Goal: Task Accomplishment & Management: Complete application form

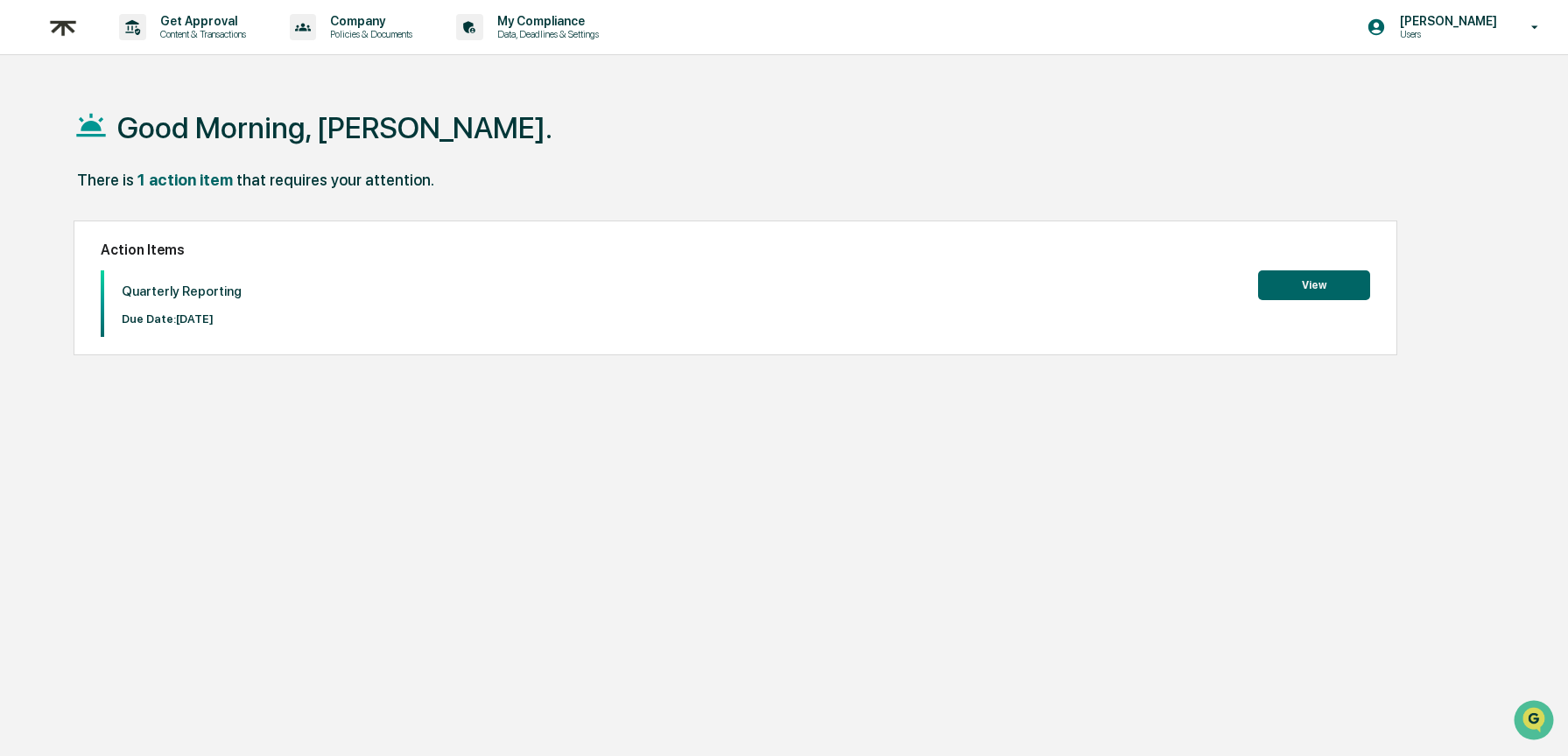
click at [1297, 276] on button "View" at bounding box center [1314, 286] width 112 height 30
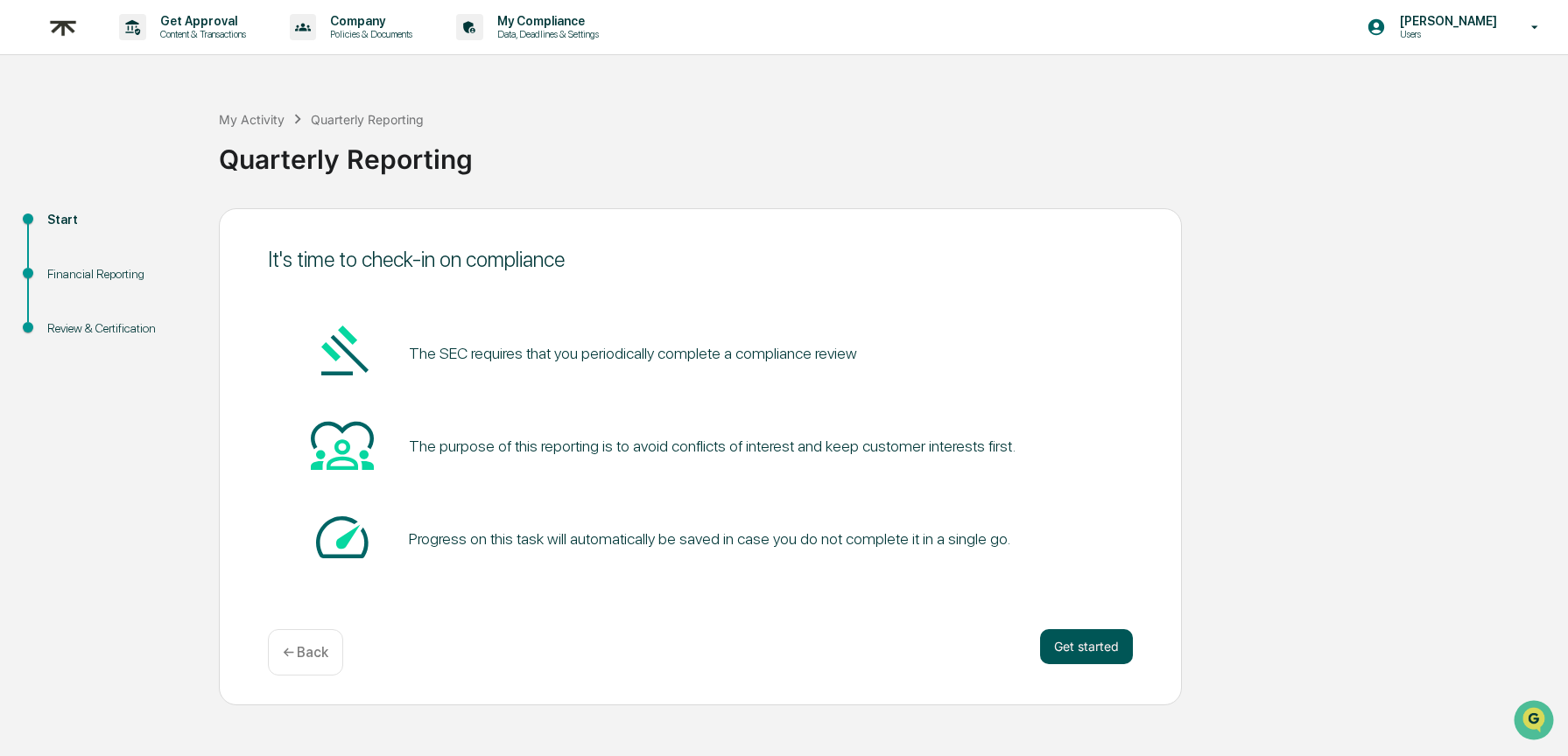
click at [1073, 649] on button "Get started" at bounding box center [1086, 647] width 93 height 35
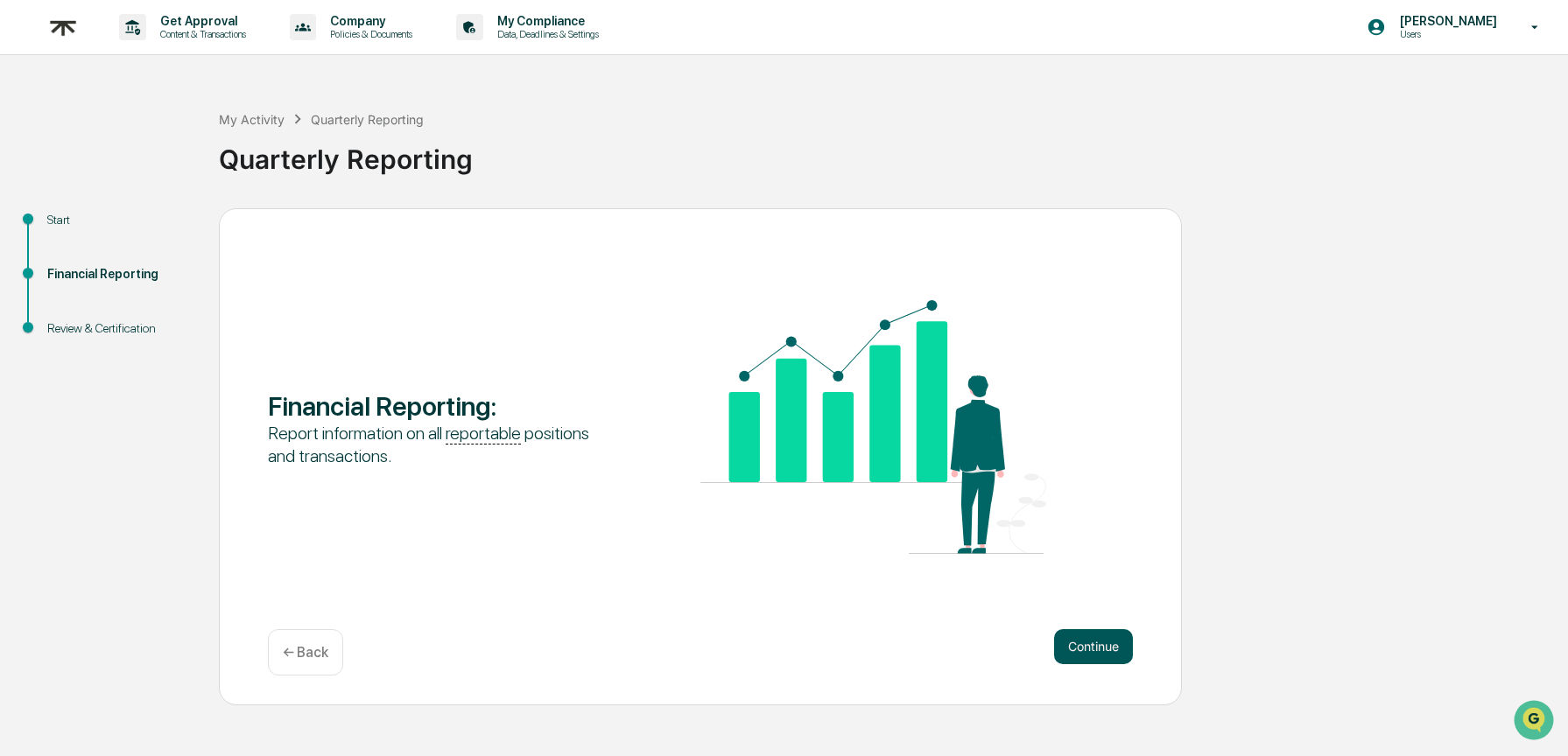
click at [1112, 647] on button "Continue" at bounding box center [1093, 647] width 79 height 35
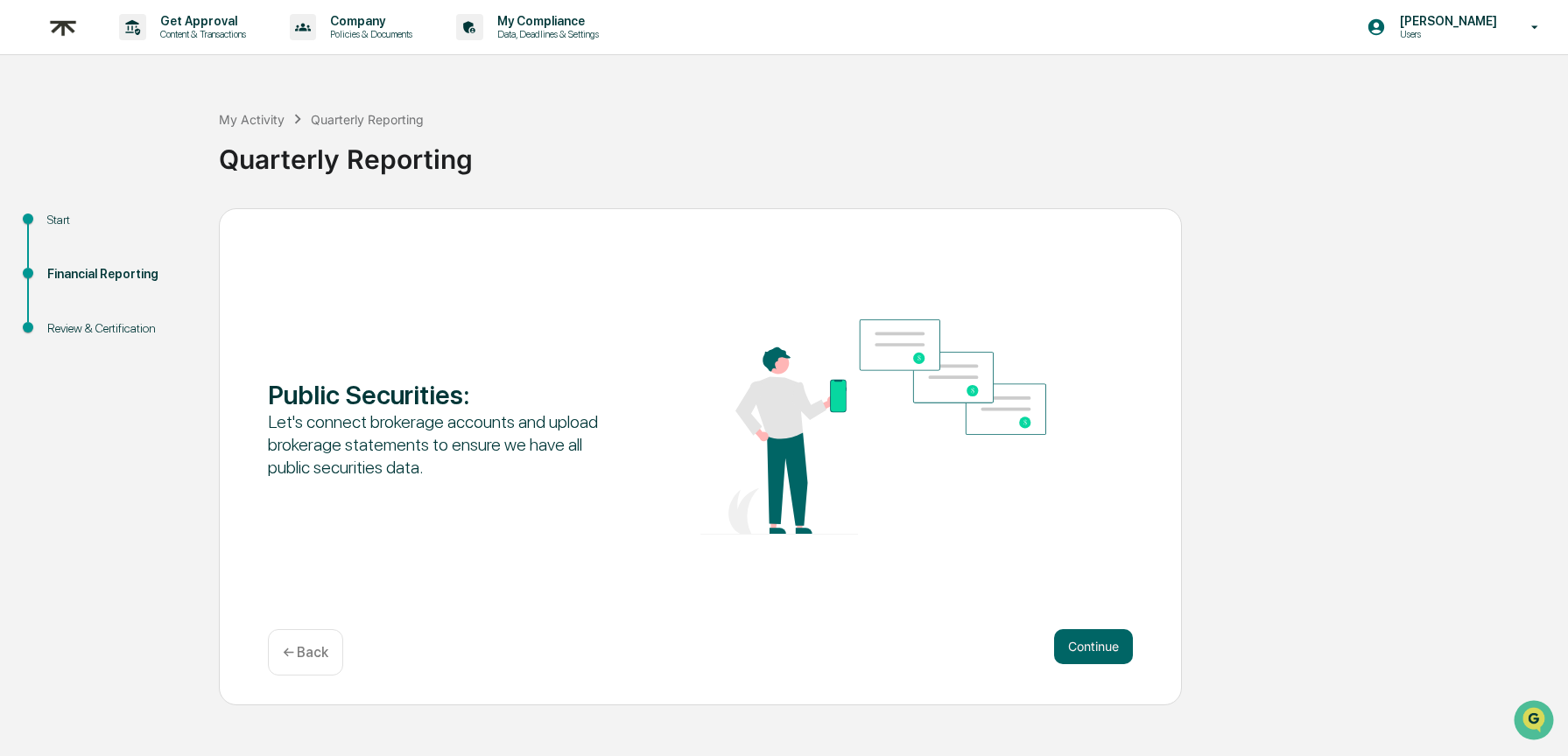
click at [1112, 647] on button "Continue" at bounding box center [1093, 647] width 79 height 35
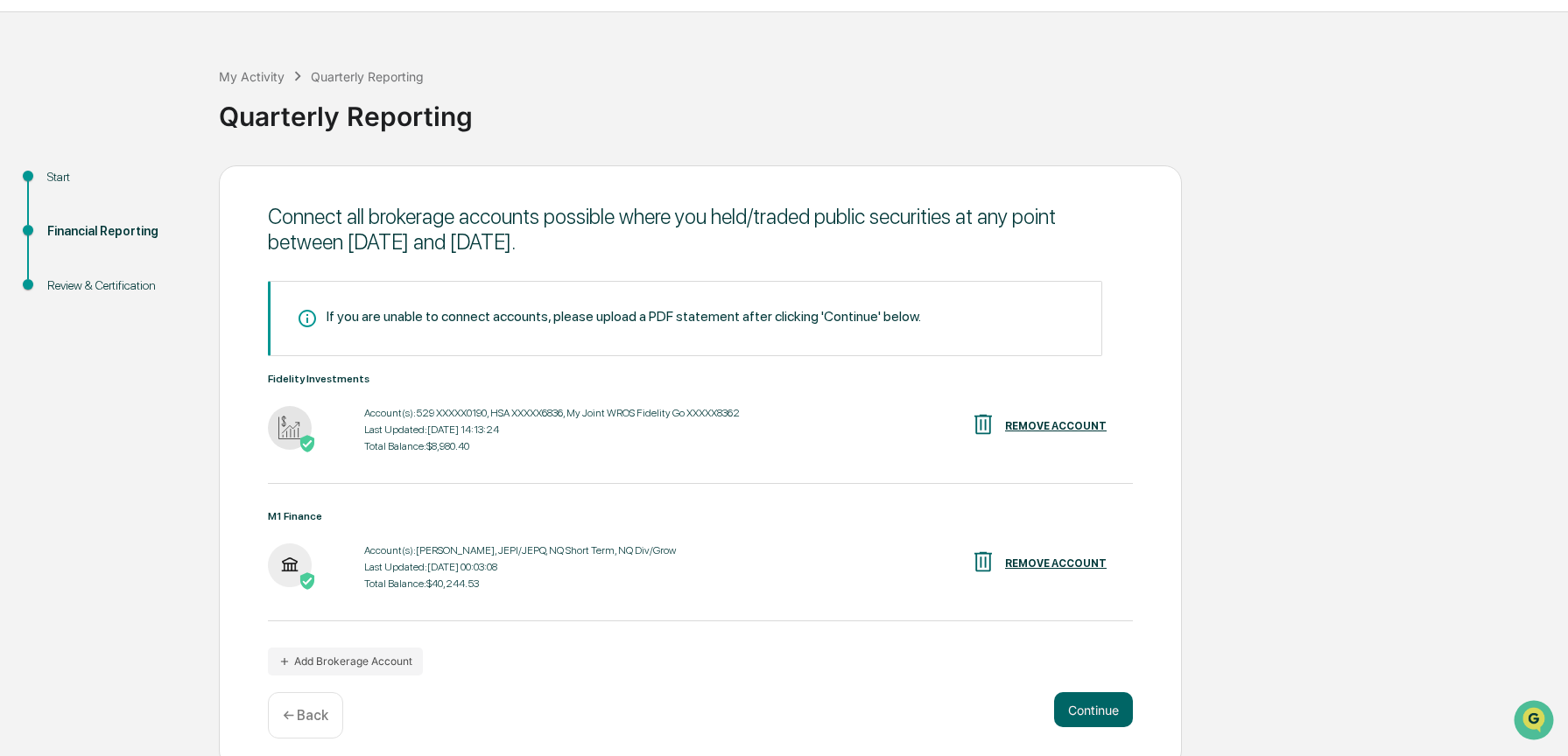
scroll to position [58, 0]
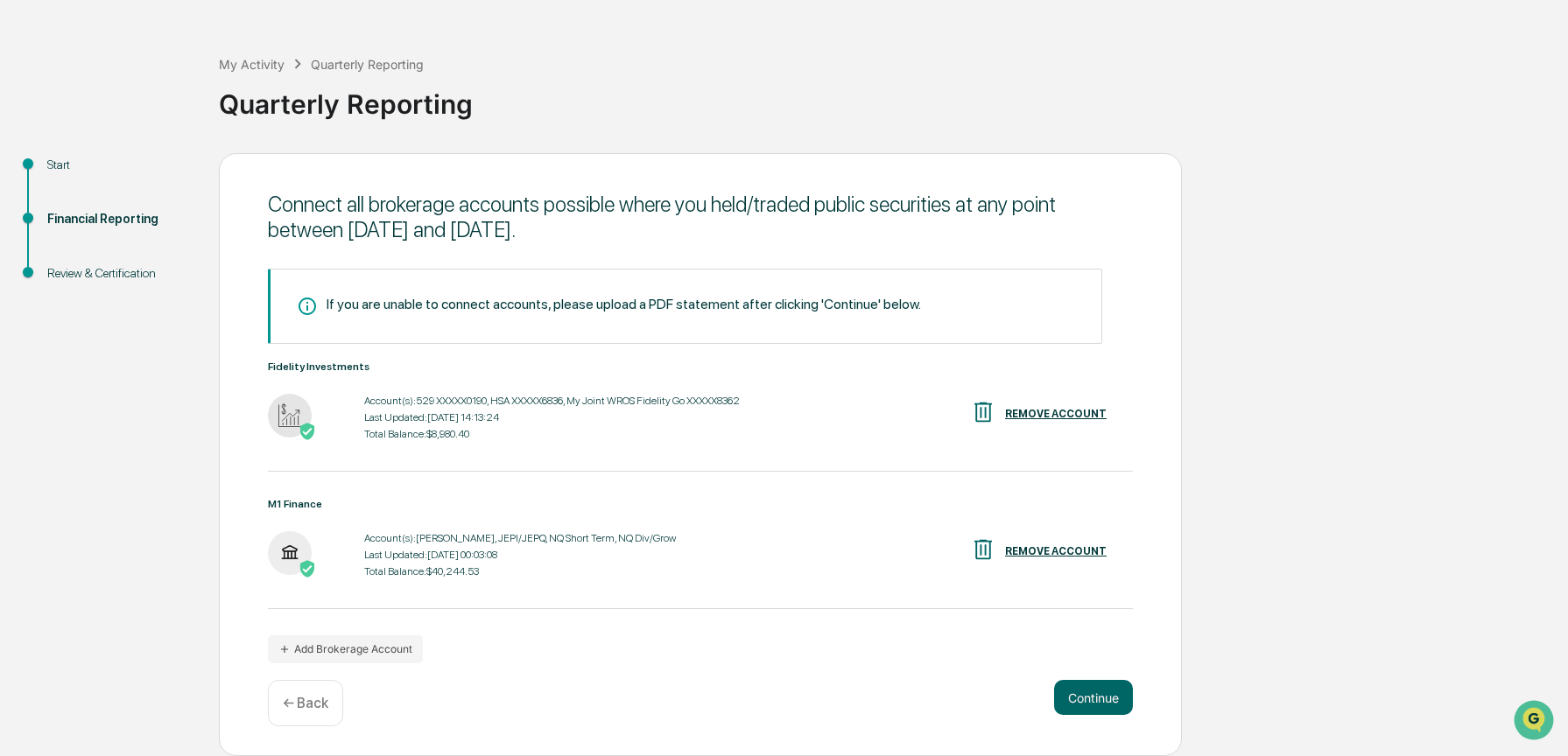
click at [302, 411] on img at bounding box center [289, 416] width 44 height 44
click at [386, 652] on button "Add Brokerage Account" at bounding box center [345, 649] width 155 height 28
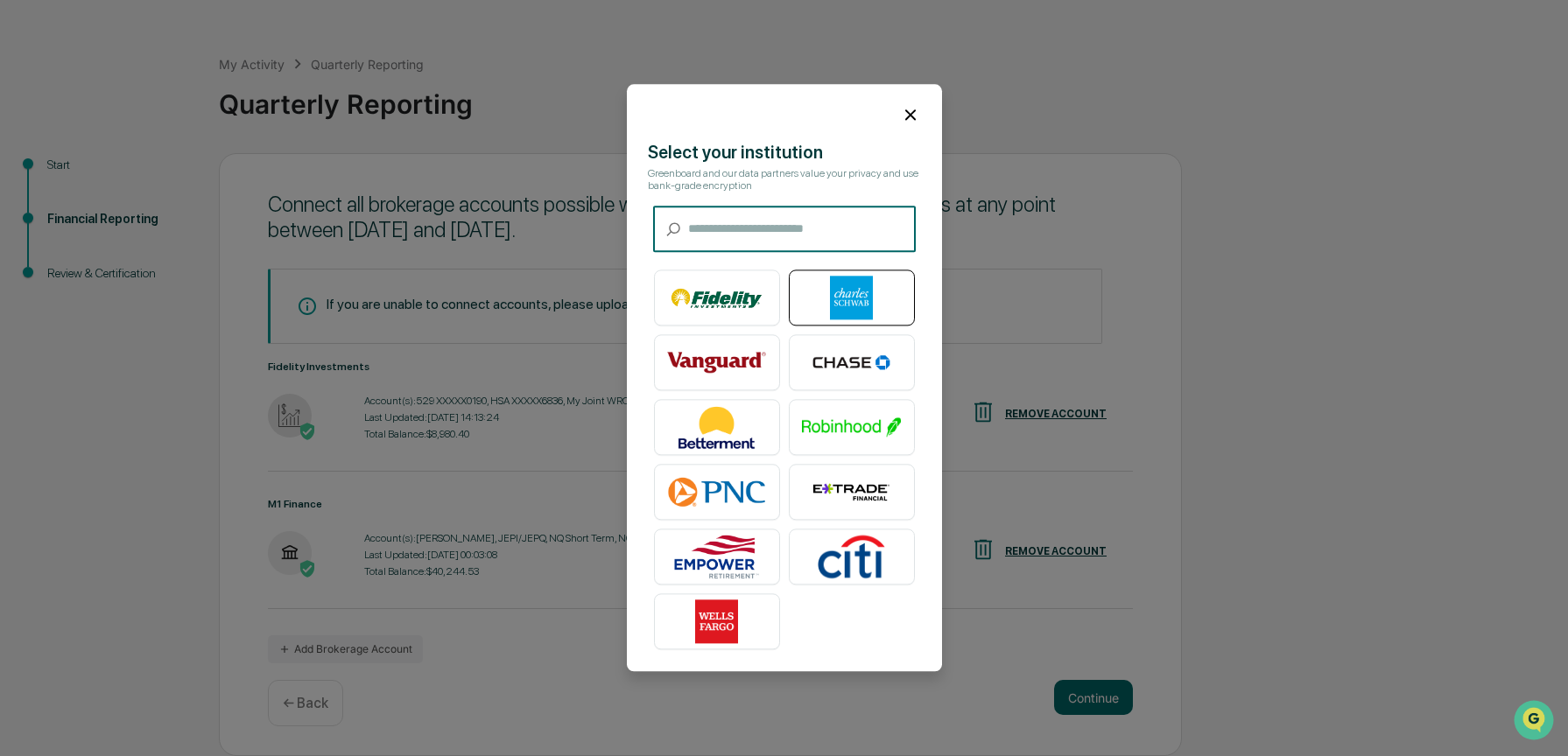
click at [831, 277] on img at bounding box center [852, 298] width 100 height 44
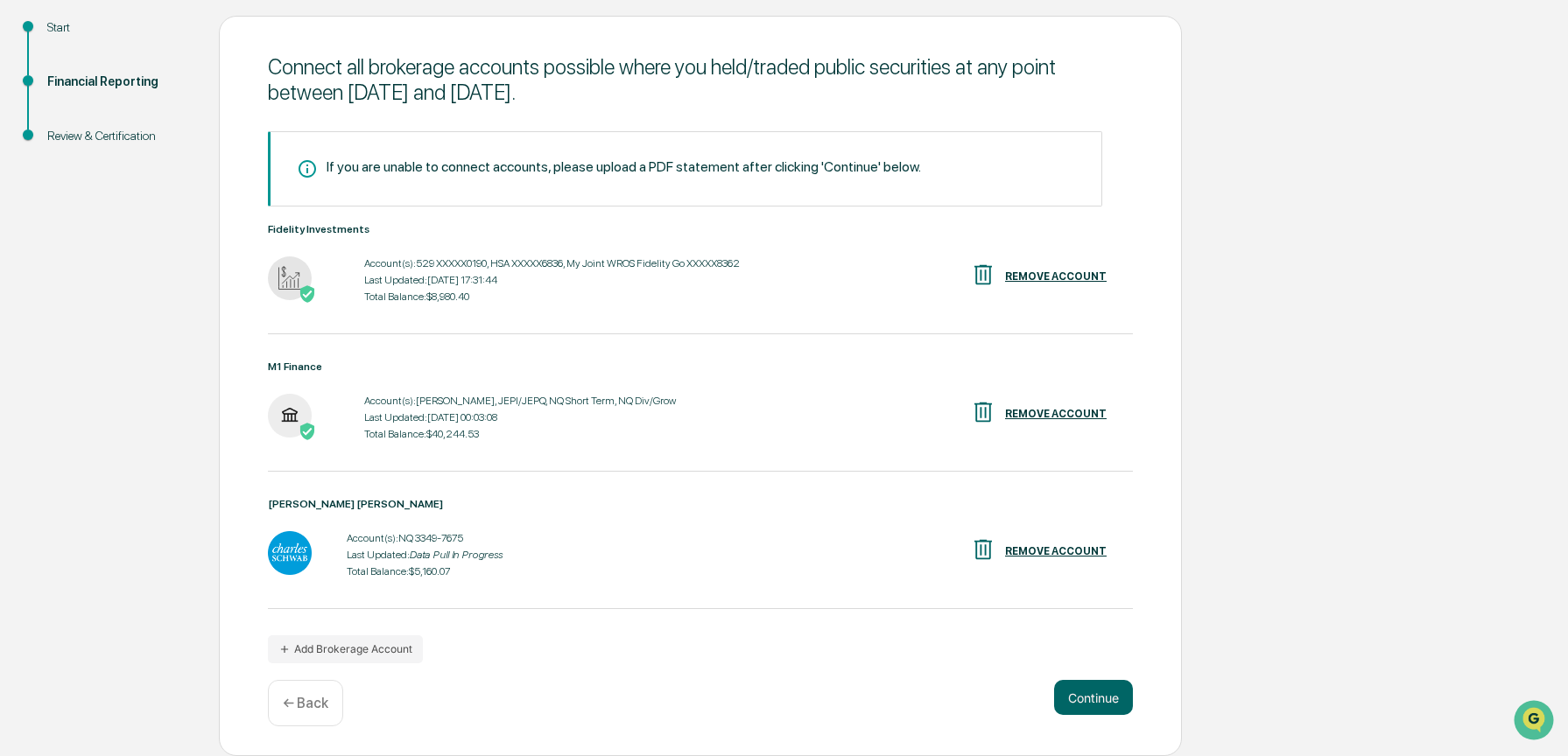
scroll to position [199, 0]
click at [1078, 697] on button "Continue" at bounding box center [1093, 698] width 79 height 35
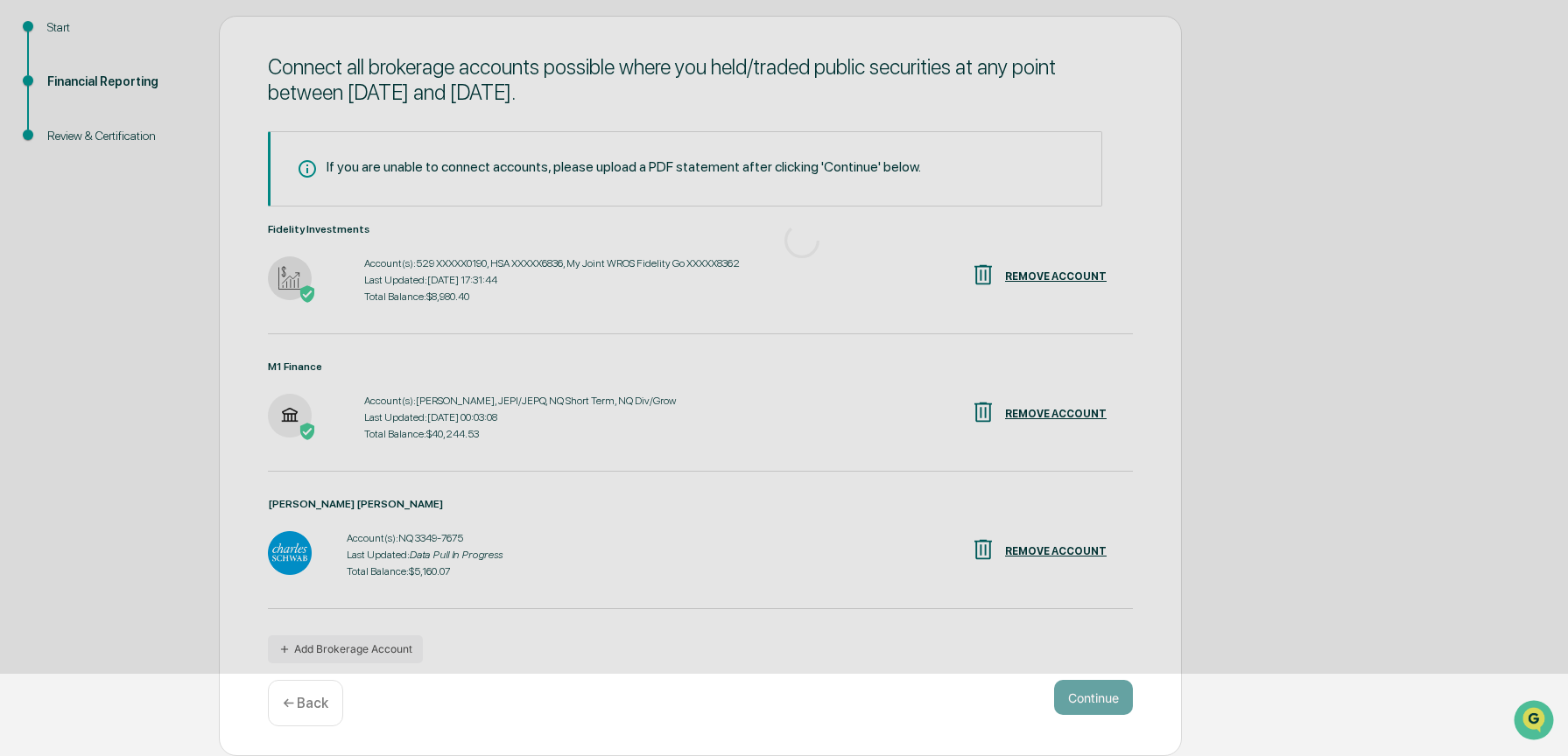
scroll to position [0, 0]
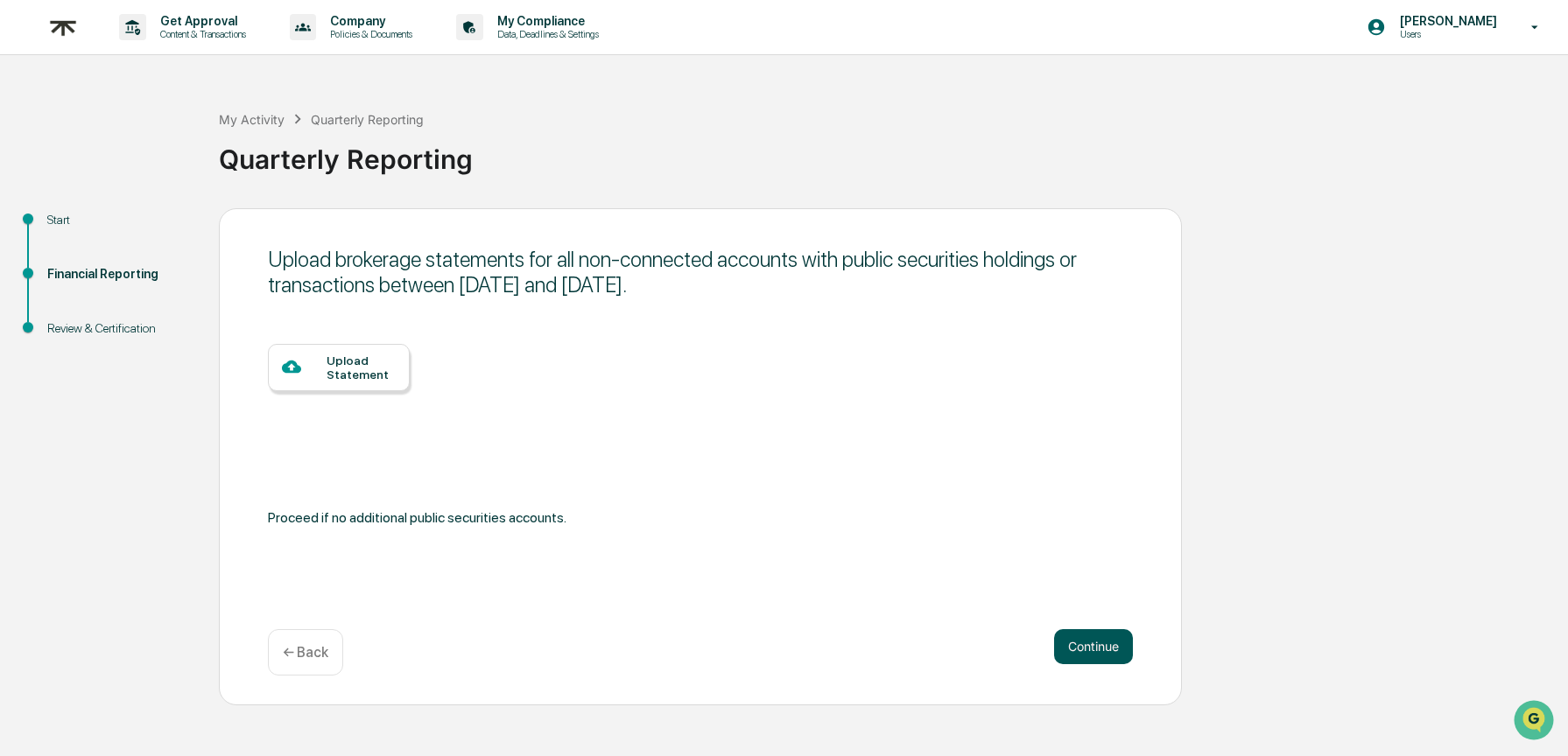
click at [1093, 650] on button "Continue" at bounding box center [1093, 647] width 79 height 35
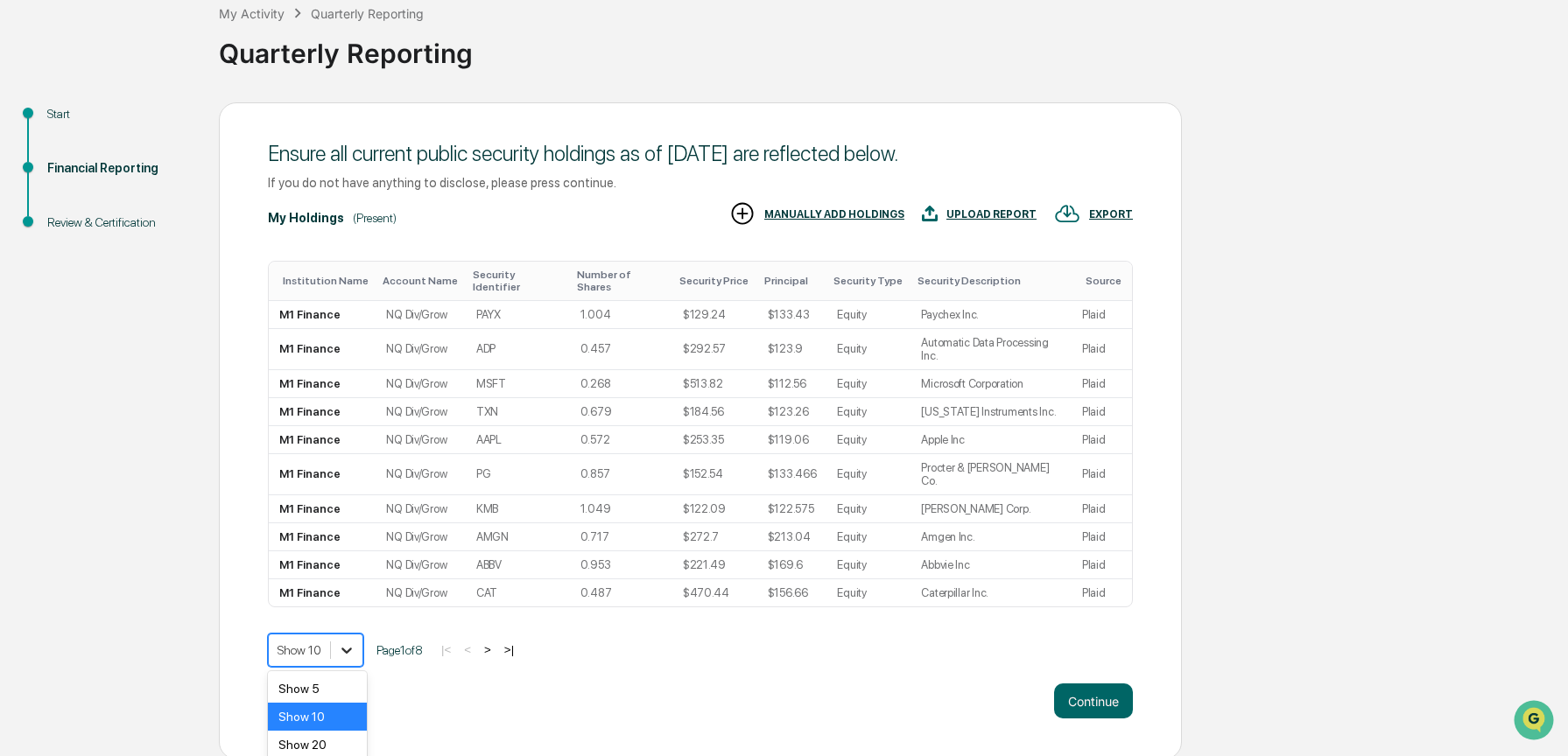
scroll to position [173, 0]
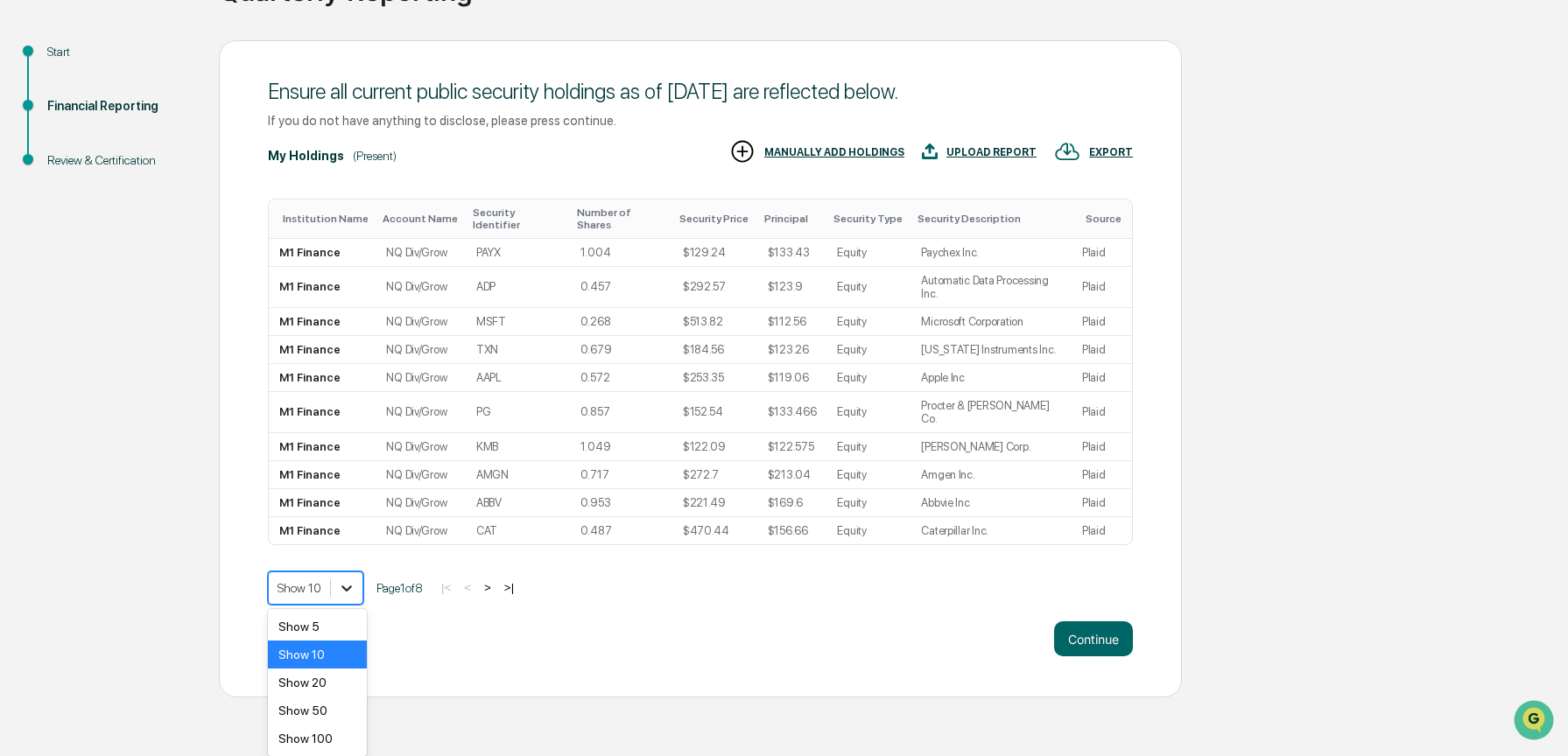
click at [352, 655] on body "Get Approval Content & Transactions Company Policies & Documents My Compliance …" at bounding box center [784, 264] width 1568 height 865
click at [338, 735] on div "Show 100" at bounding box center [317, 738] width 99 height 28
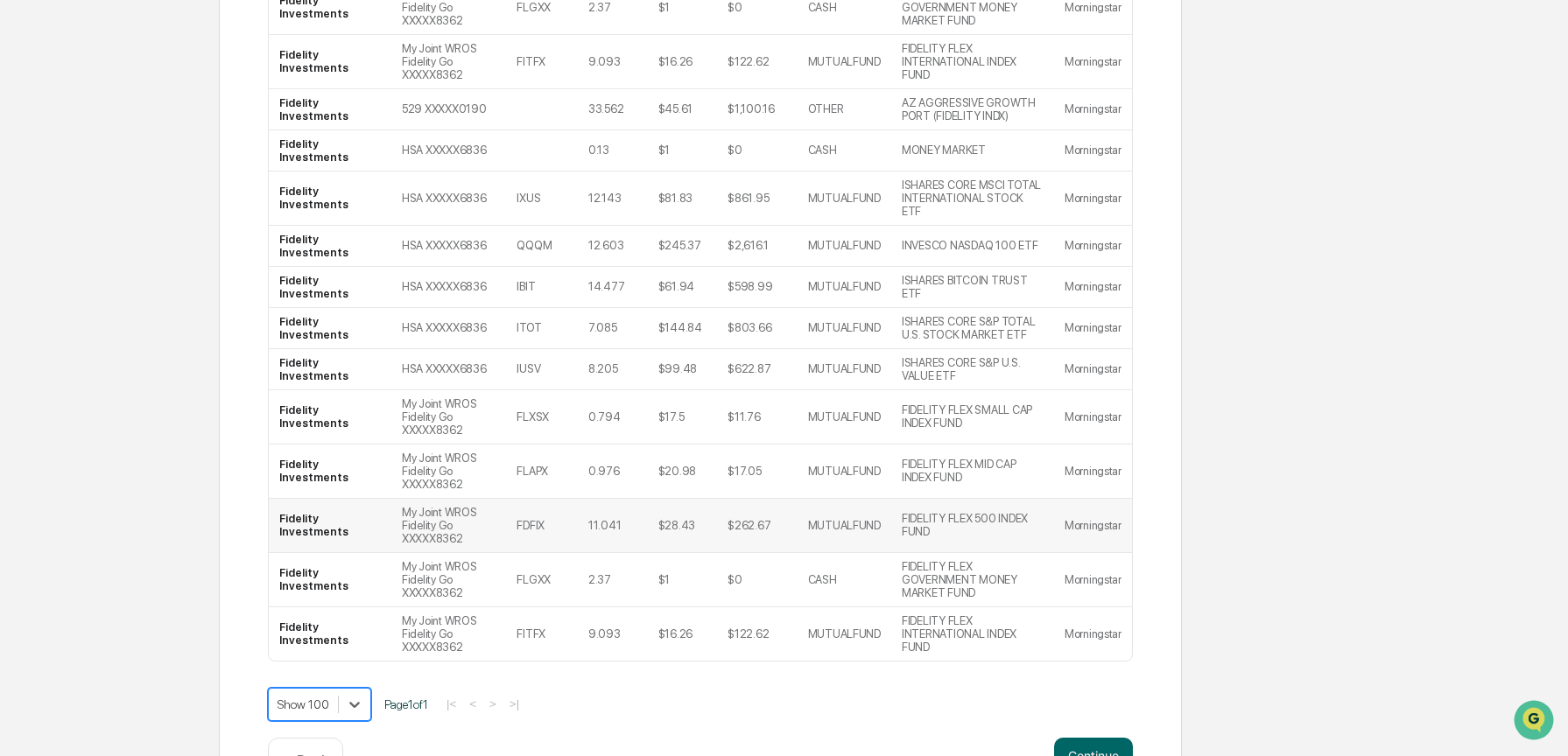
scroll to position [2932, 0]
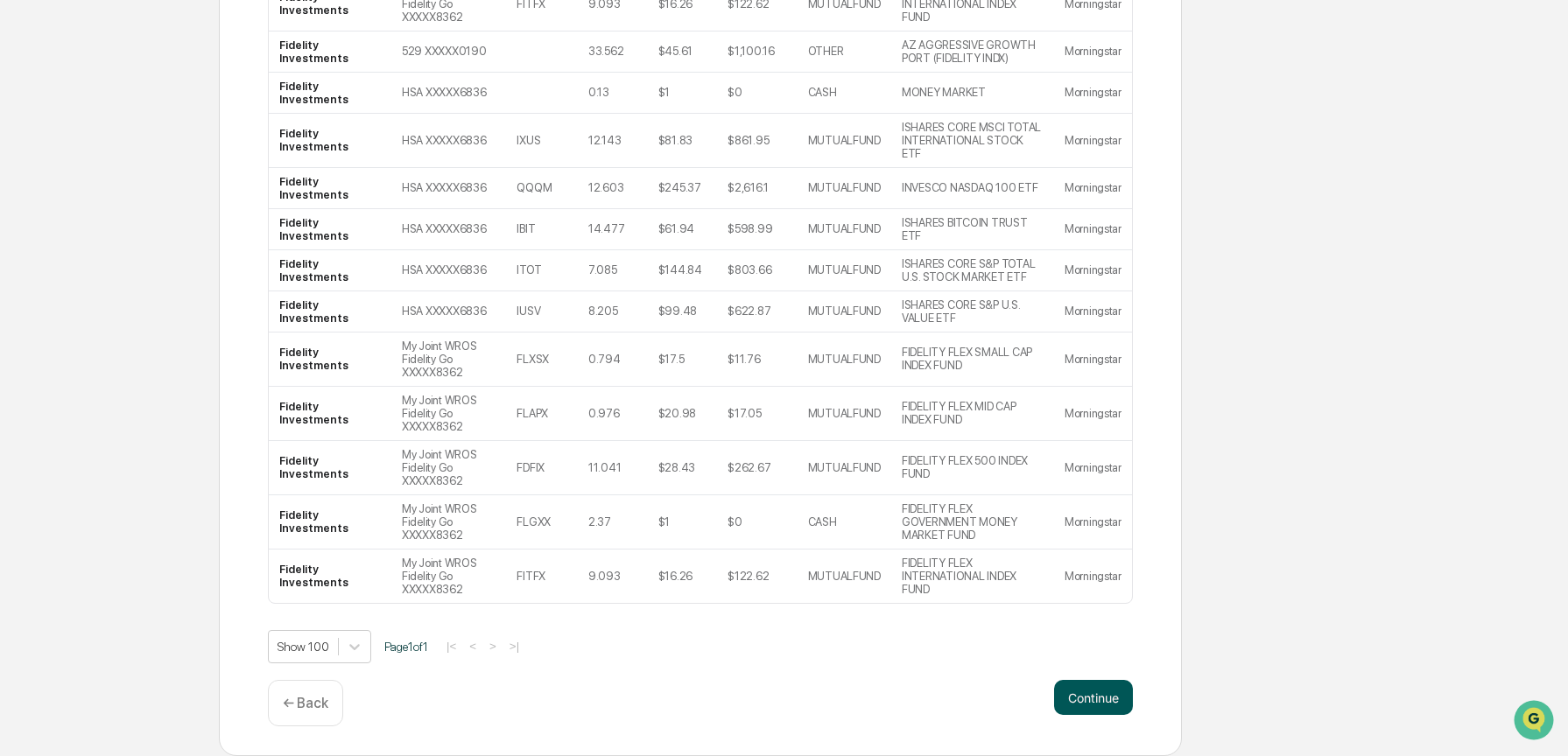
click at [1083, 690] on button "Continue" at bounding box center [1093, 698] width 79 height 35
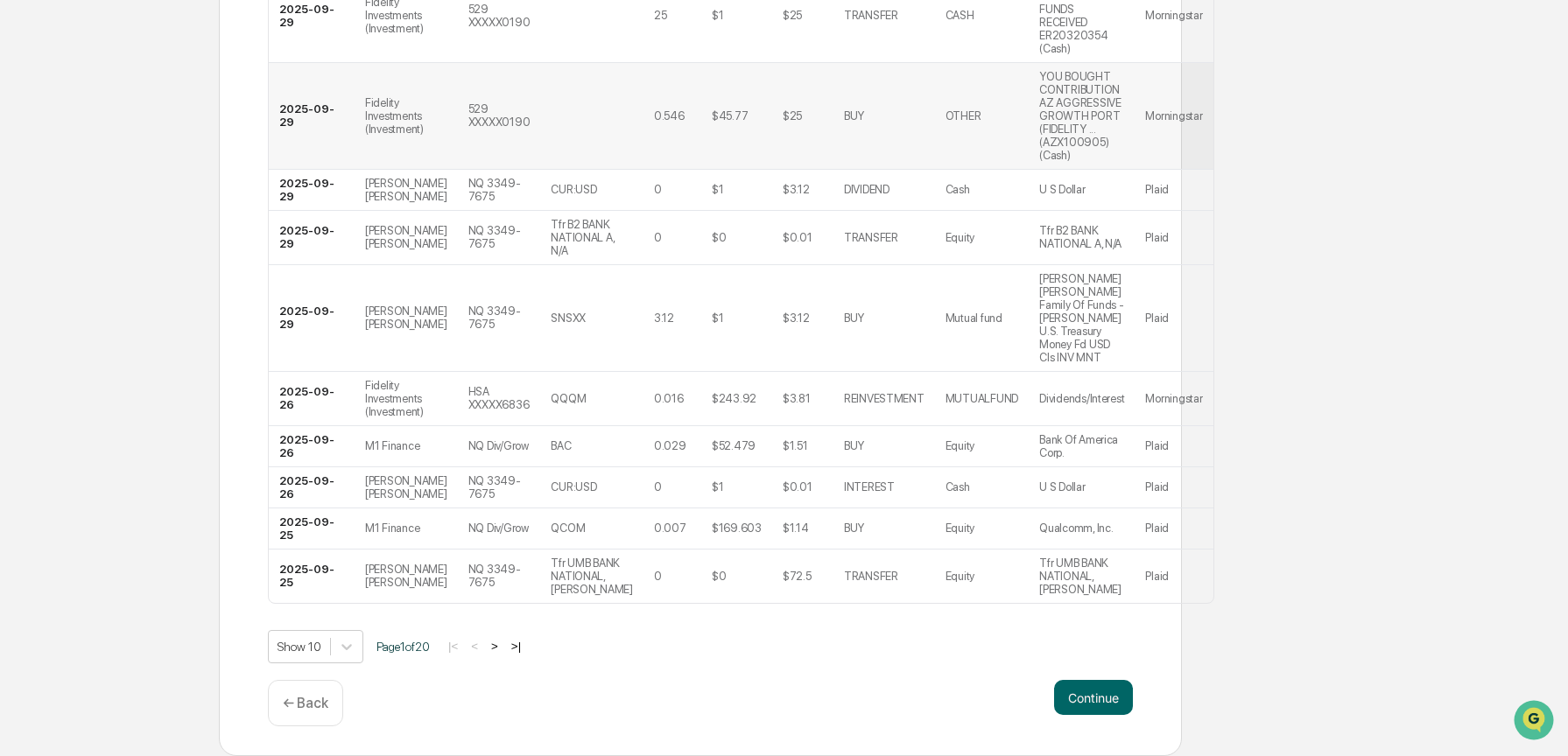
scroll to position [510, 0]
click at [1088, 702] on button "Continue" at bounding box center [1093, 698] width 79 height 35
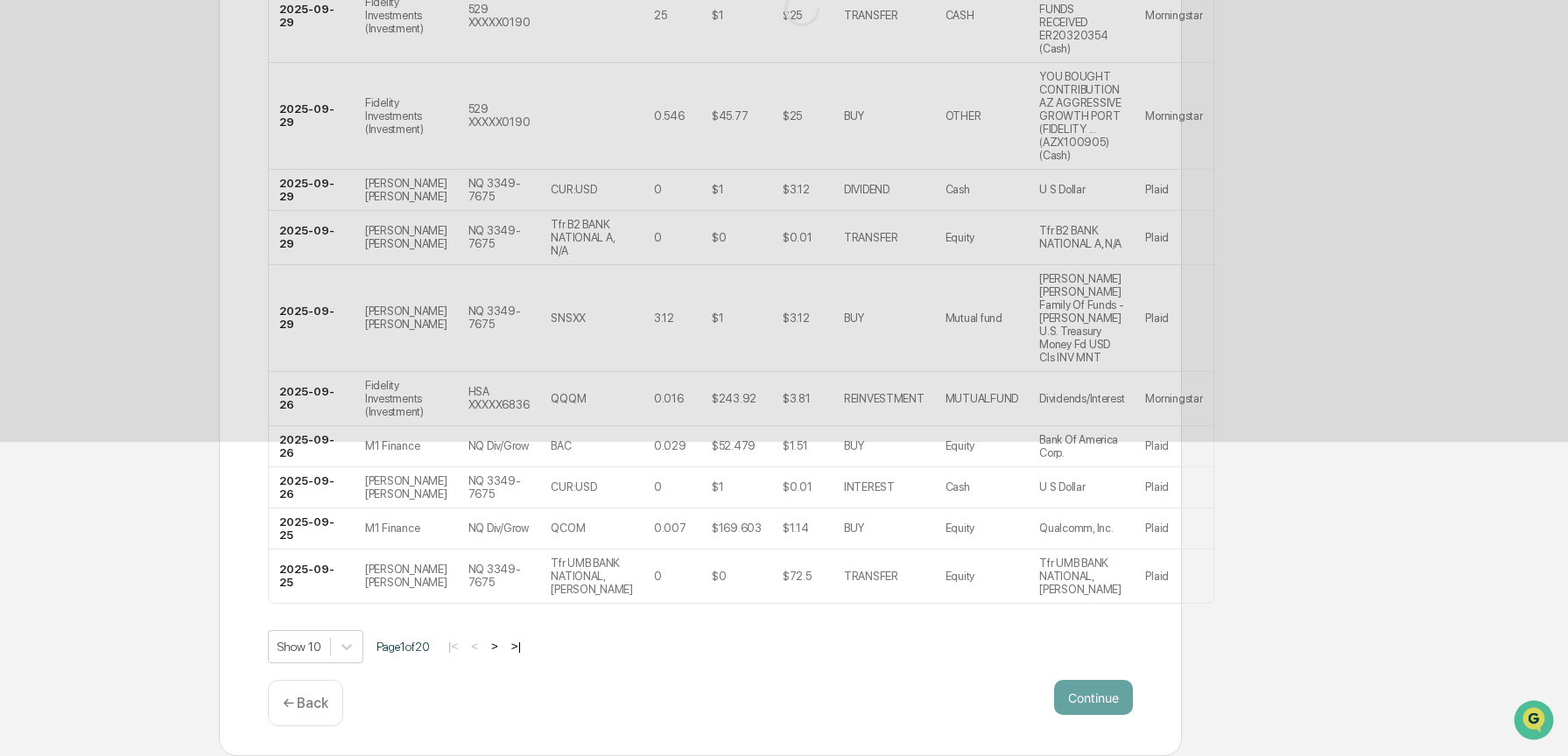
scroll to position [0, 0]
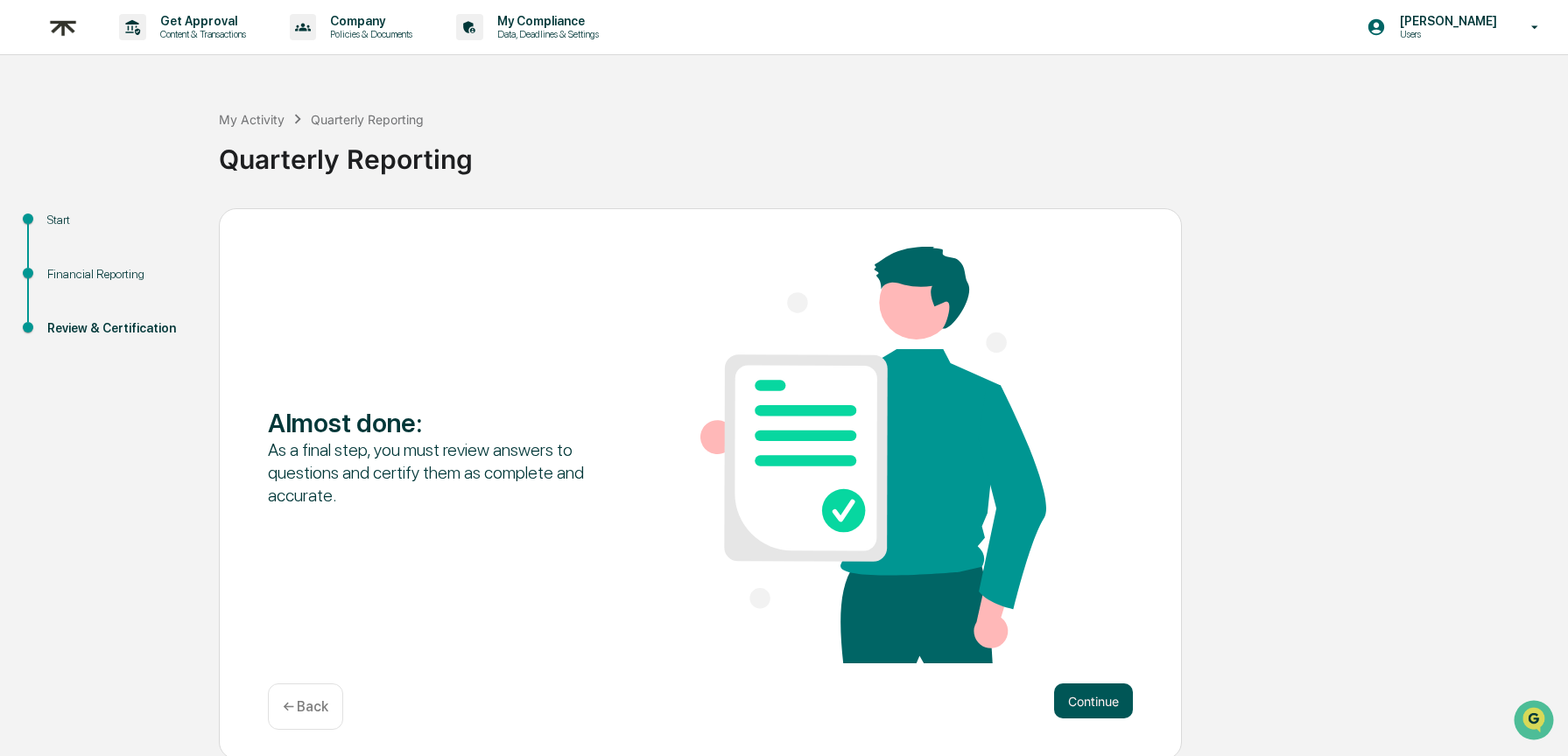
click at [1087, 702] on button "Continue" at bounding box center [1093, 701] width 79 height 35
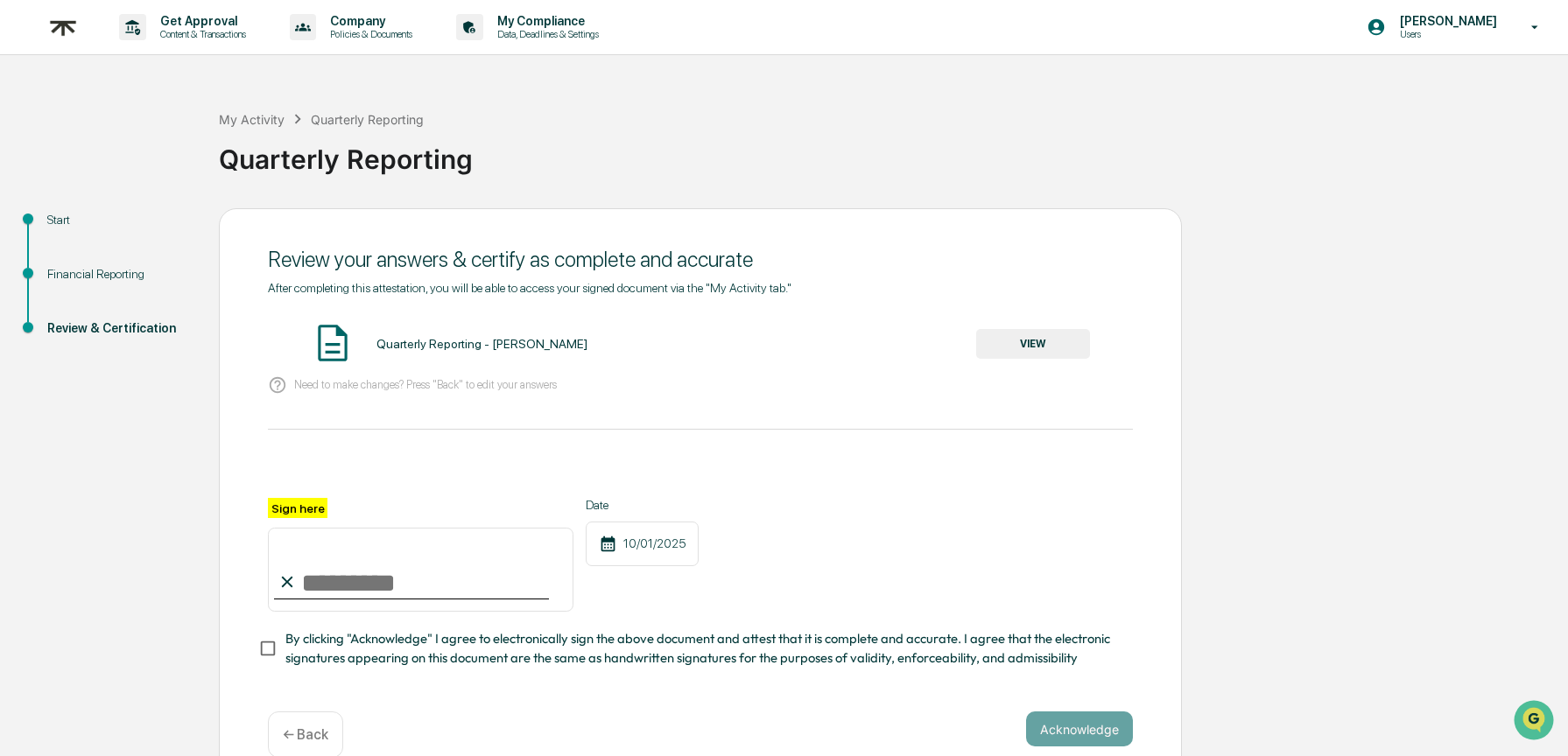
click at [305, 515] on label "Sign here" at bounding box center [298, 508] width 59 height 20
click at [305, 528] on input "Sign here" at bounding box center [420, 570] width 305 height 84
type input "**********"
click at [973, 581] on div "**********" at bounding box center [700, 555] width 865 height 114
click at [1023, 344] on button "VIEW" at bounding box center [1033, 344] width 114 height 30
